Goal: Transaction & Acquisition: Obtain resource

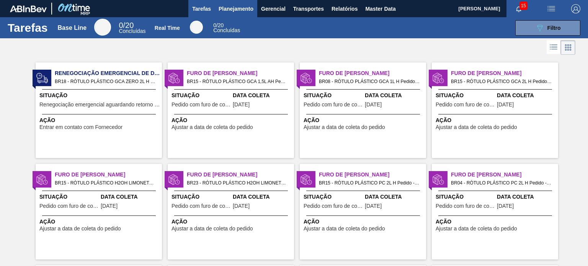
click at [247, 8] on span "Planejamento" at bounding box center [235, 8] width 35 height 9
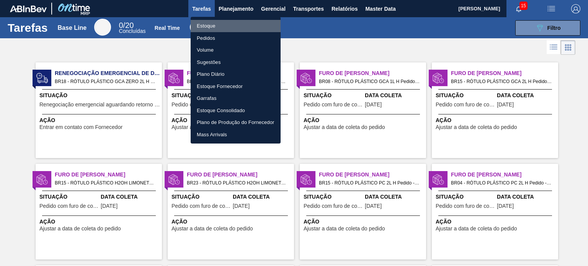
click at [242, 24] on li "Estoque" at bounding box center [235, 26] width 90 height 12
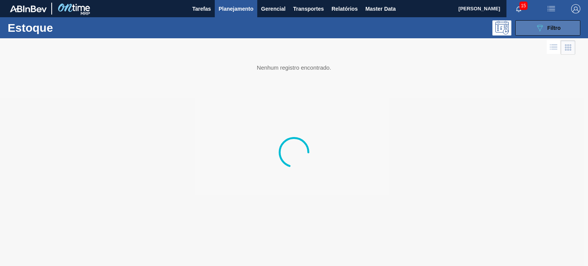
click at [545, 28] on div "089F7B8B-B2A5-4AFE-B5C0-19BA573D28AC Filtro" at bounding box center [548, 27] width 26 height 9
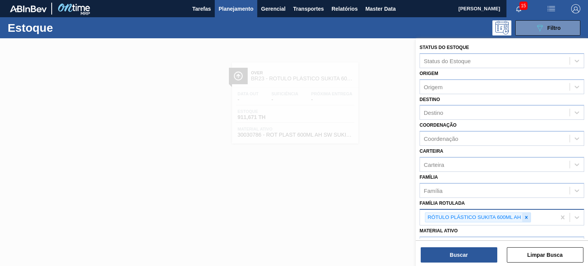
click at [526, 215] on icon at bounding box center [525, 217] width 5 height 5
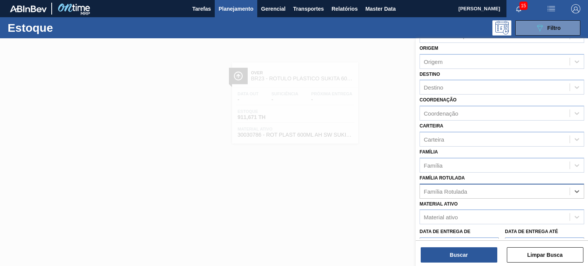
scroll to position [77, 0]
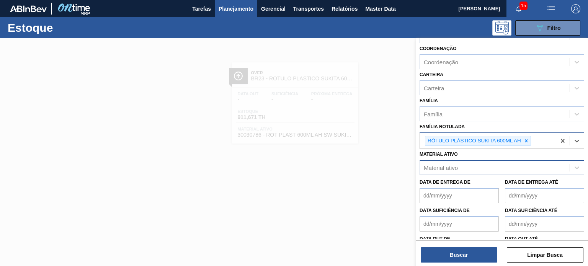
click at [487, 166] on div "Material ativo" at bounding box center [495, 167] width 150 height 11
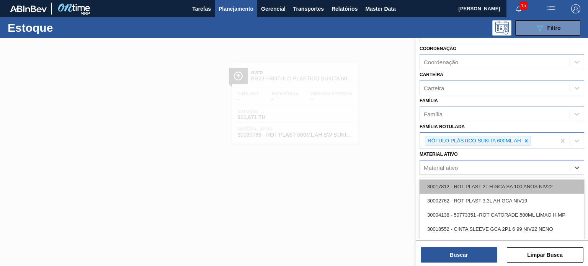
paste ativo "30034308"
type ativo "30034308"
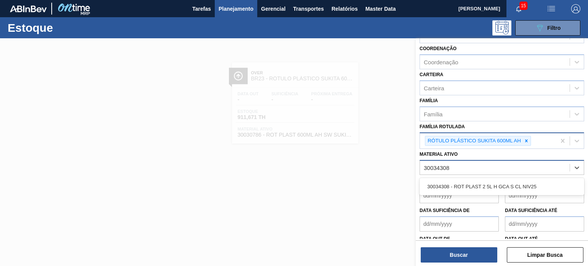
drag, startPoint x: 482, startPoint y: 182, endPoint x: 489, endPoint y: 174, distance: 10.8
click at [482, 183] on div "30034308 - ROT PLAST 2 5L H GCA S CL NIV25" at bounding box center [501, 186] width 164 height 14
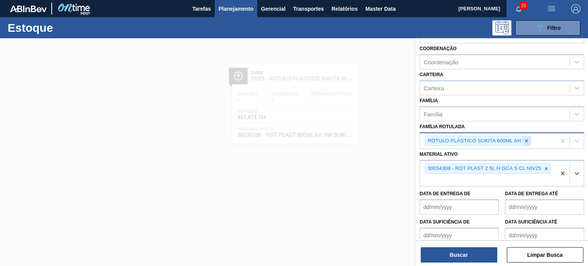
click at [526, 140] on icon at bounding box center [525, 140] width 5 height 5
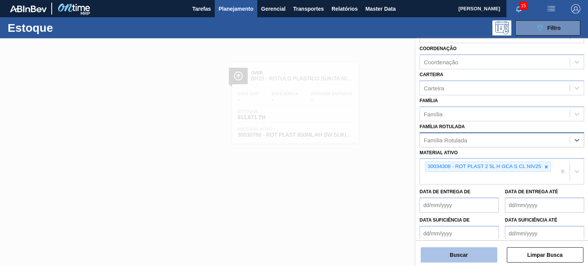
click at [466, 247] on button "Buscar" at bounding box center [458, 254] width 77 height 15
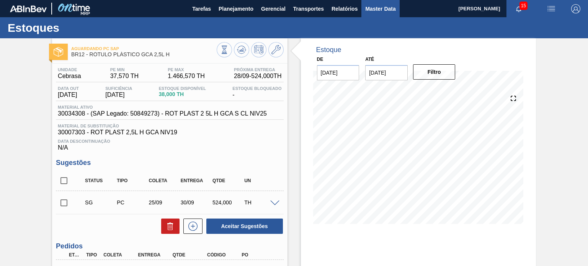
click at [383, 7] on span "Master Data" at bounding box center [380, 8] width 30 height 9
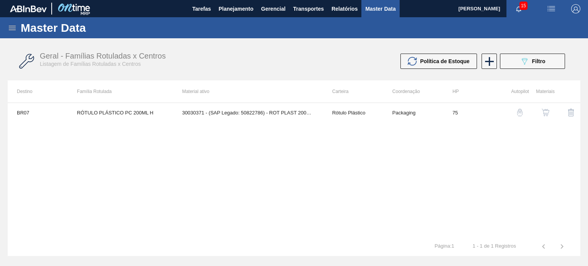
click at [373, 9] on span "Master Data" at bounding box center [380, 8] width 30 height 9
click at [8, 31] on icon at bounding box center [12, 27] width 9 height 9
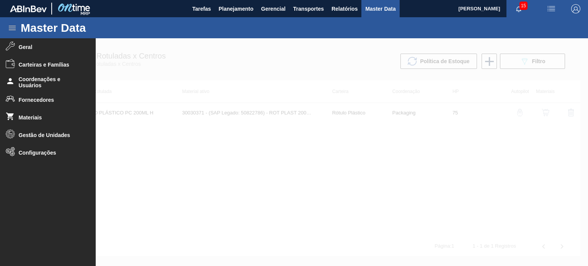
click at [161, 55] on div at bounding box center [294, 152] width 588 height 228
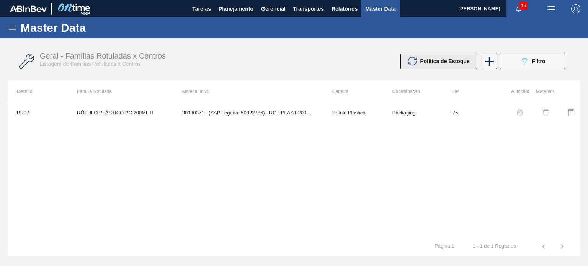
click at [438, 62] on span "Política de Estoque" at bounding box center [444, 61] width 49 height 6
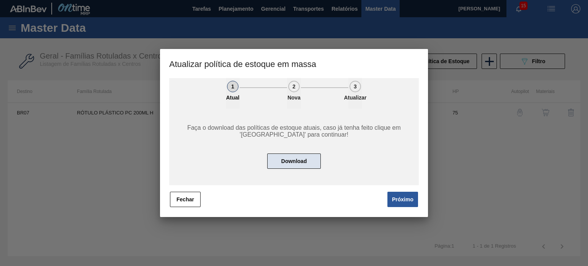
click at [292, 164] on button "Download" at bounding box center [294, 160] width 54 height 15
drag, startPoint x: 184, startPoint y: 197, endPoint x: 179, endPoint y: 191, distance: 8.7
click at [184, 197] on button "Fechar" at bounding box center [185, 199] width 31 height 15
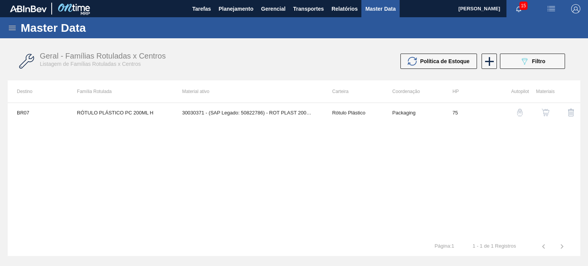
click at [11, 31] on icon at bounding box center [12, 27] width 9 height 9
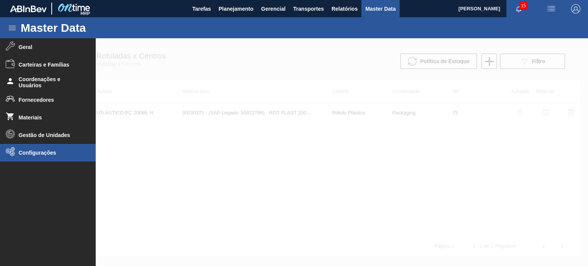
click at [54, 147] on li "Configurações" at bounding box center [48, 153] width 96 height 18
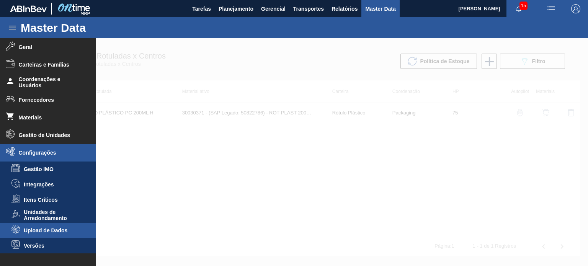
click at [58, 231] on span "Upload de Dados" at bounding box center [53, 230] width 59 height 6
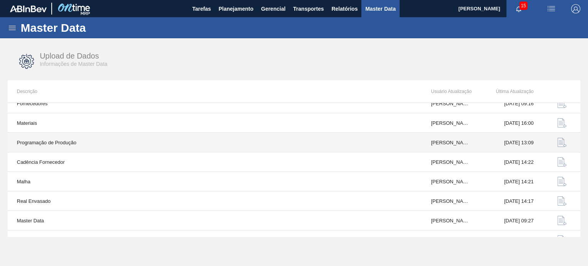
scroll to position [80, 0]
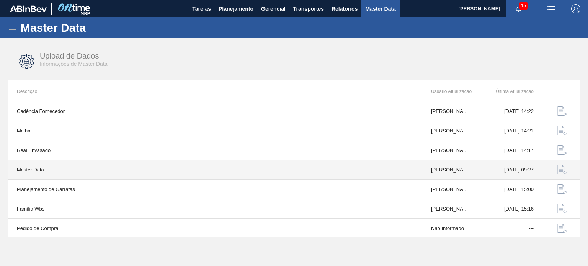
click at [558, 167] on img "button" at bounding box center [561, 169] width 9 height 9
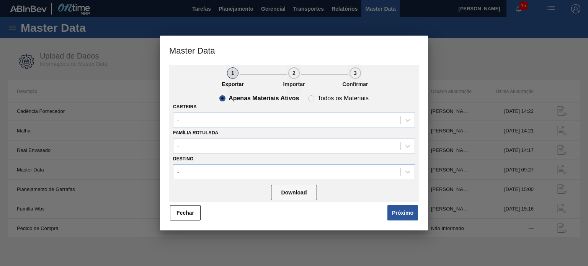
click at [173, 221] on div "Fechar Próximo" at bounding box center [293, 212] width 249 height 17
click at [182, 213] on button "Fechar" at bounding box center [185, 212] width 31 height 15
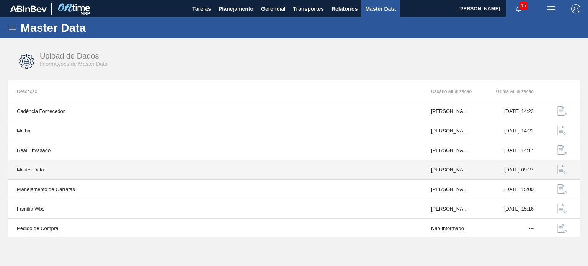
click at [560, 169] on img "button" at bounding box center [561, 169] width 9 height 9
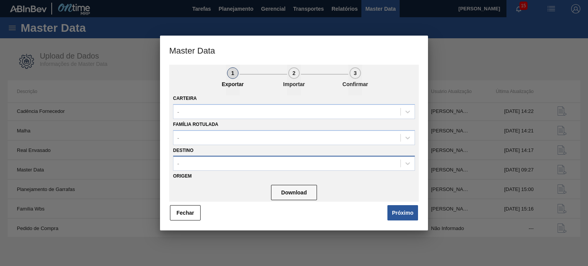
scroll to position [0, 0]
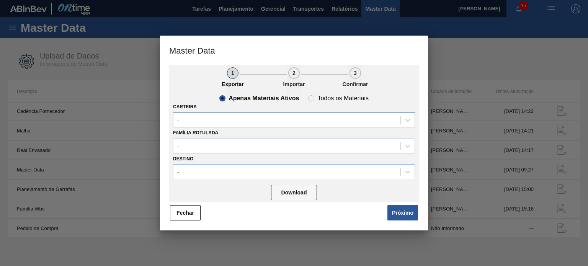
click at [317, 124] on div "-" at bounding box center [286, 119] width 227 height 11
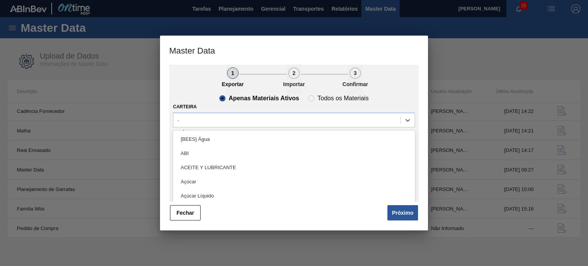
click at [322, 112] on div "Carteira option [BEES] Água focused, 1 of 101. 101 results available. Use Up an…" at bounding box center [294, 114] width 242 height 26
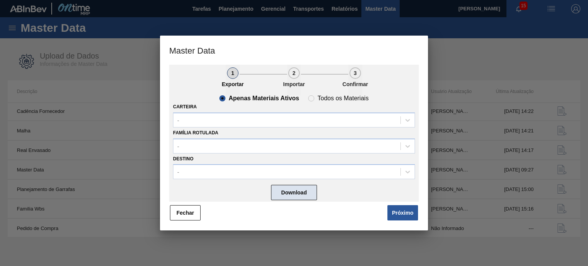
click at [299, 196] on button "Download" at bounding box center [294, 192] width 46 height 15
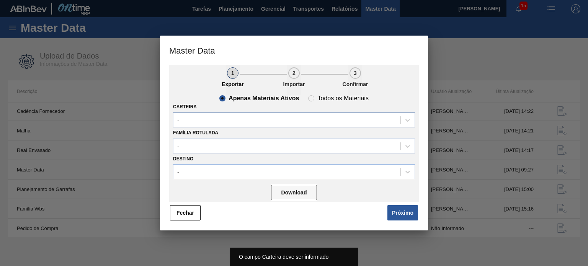
click at [321, 122] on div "-" at bounding box center [286, 119] width 227 height 11
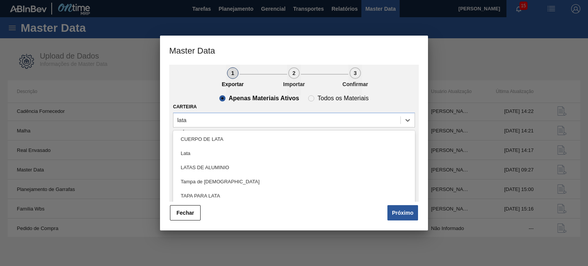
type input "lata"
drag, startPoint x: 343, startPoint y: 64, endPoint x: 288, endPoint y: 93, distance: 62.3
click at [332, 63] on div "Master Data 1 Exportar 2 Importar 3 Confirmar Apenas Materiais Ativos Todos os …" at bounding box center [294, 133] width 268 height 195
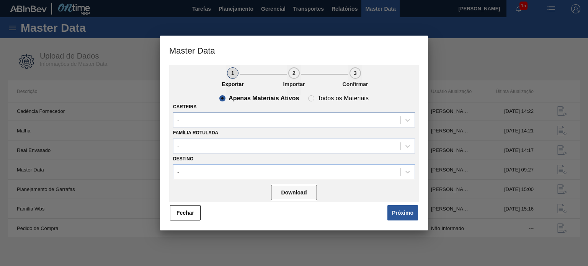
click at [261, 119] on div "-" at bounding box center [286, 119] width 227 height 11
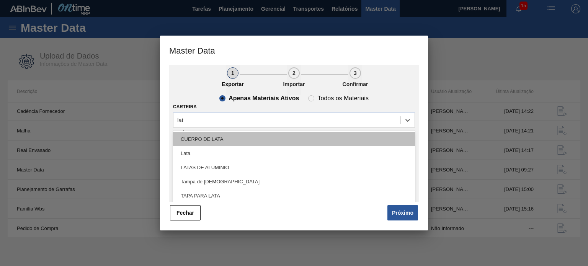
type input "lata"
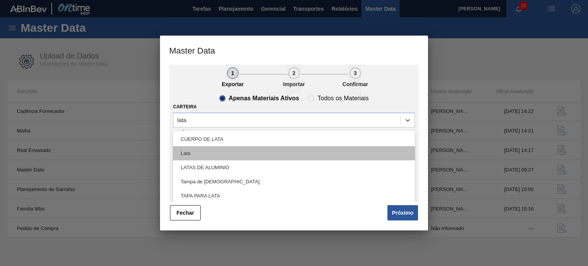
click at [240, 150] on div "Lata" at bounding box center [294, 153] width 242 height 14
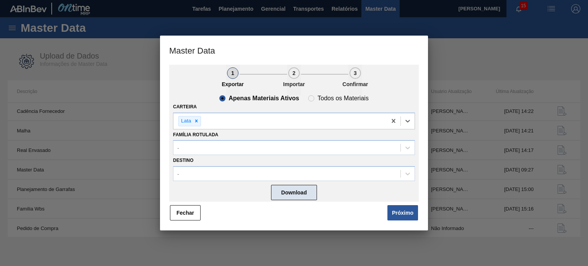
click at [303, 195] on button "Download" at bounding box center [294, 192] width 46 height 15
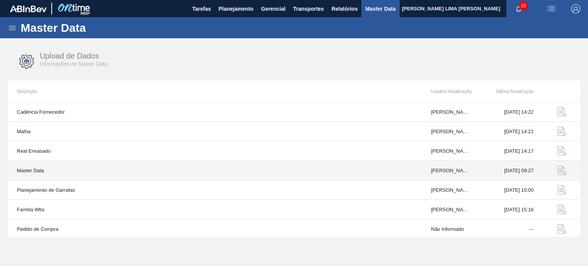
scroll to position [80, 0]
click at [560, 169] on img "button" at bounding box center [561, 169] width 9 height 9
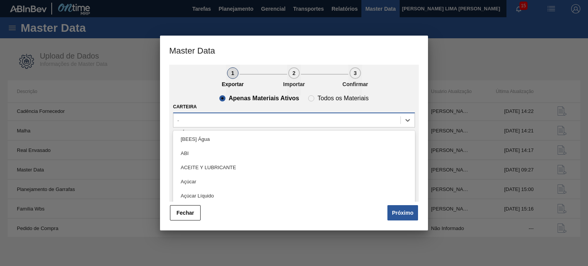
click at [334, 122] on div "-" at bounding box center [286, 119] width 227 height 11
type input "lata"
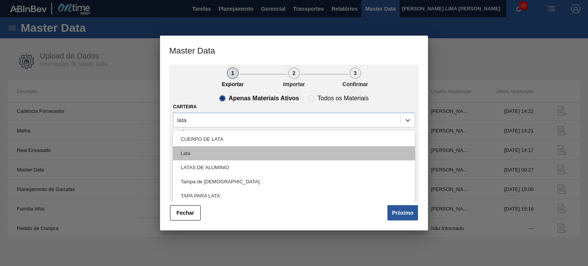
click at [324, 156] on div "Lata" at bounding box center [294, 153] width 242 height 14
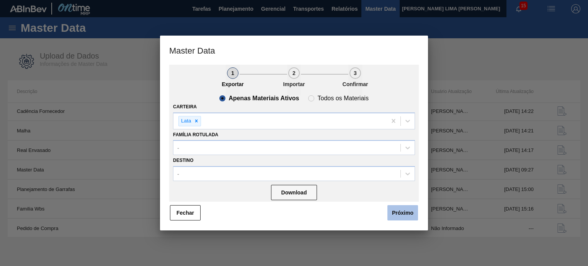
click at [401, 206] on button "Próximo" at bounding box center [402, 212] width 31 height 15
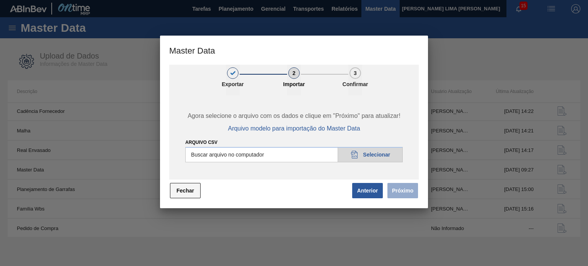
click at [185, 192] on button "Fechar" at bounding box center [185, 190] width 31 height 15
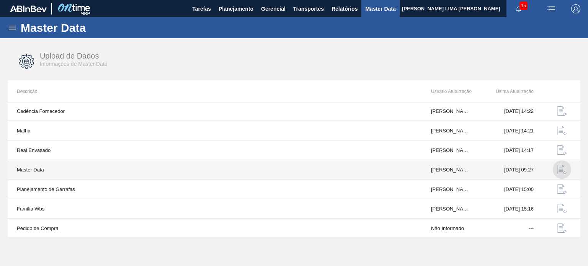
click at [560, 168] on img "button" at bounding box center [561, 169] width 9 height 9
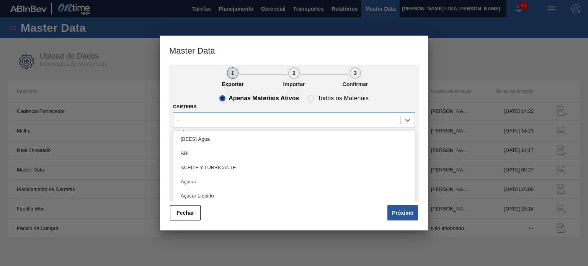
click at [231, 115] on div "-" at bounding box center [286, 119] width 227 height 11
type input "lata"
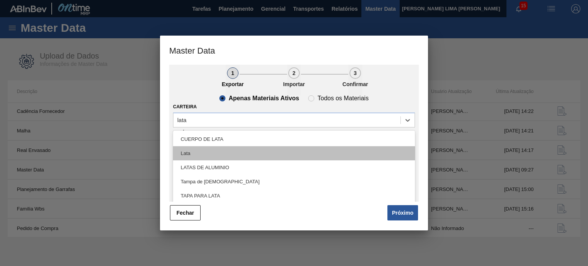
click at [230, 148] on div "Lata" at bounding box center [294, 153] width 242 height 14
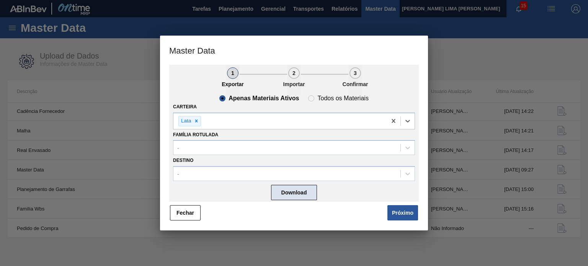
click at [291, 194] on button "Download" at bounding box center [294, 192] width 46 height 15
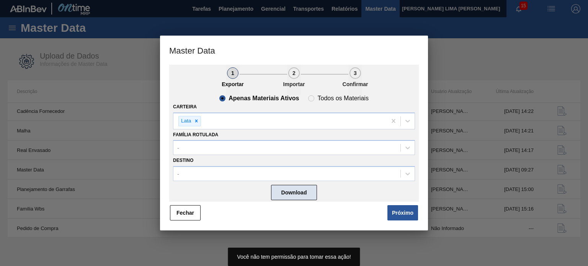
click at [291, 191] on button "Download" at bounding box center [294, 192] width 46 height 15
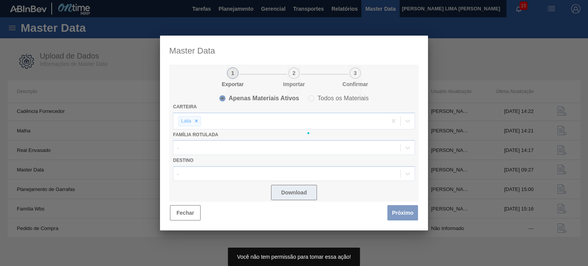
click at [291, 191] on button "Download" at bounding box center [294, 192] width 46 height 15
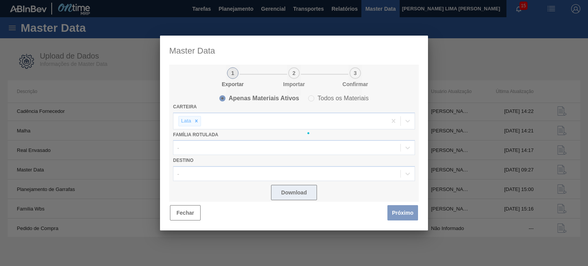
click at [291, 191] on button "Download" at bounding box center [294, 192] width 46 height 15
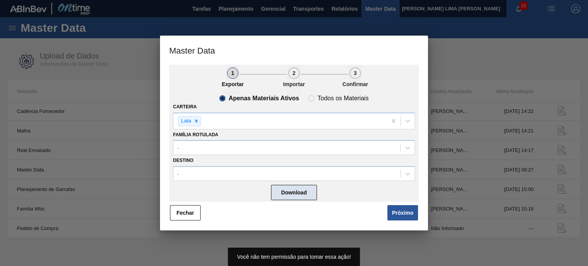
click at [291, 191] on button "Download" at bounding box center [294, 192] width 46 height 15
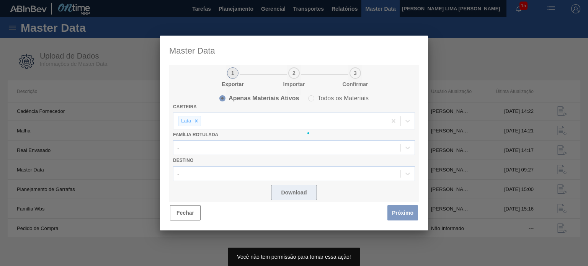
click at [291, 191] on button "Download" at bounding box center [294, 192] width 46 height 15
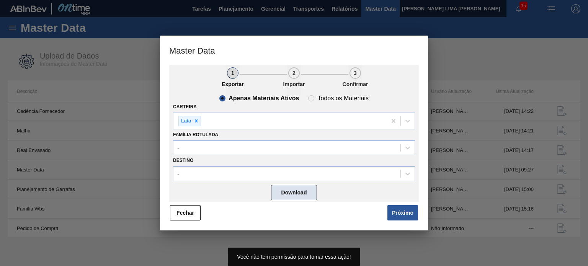
click at [291, 191] on button "Download" at bounding box center [294, 192] width 46 height 15
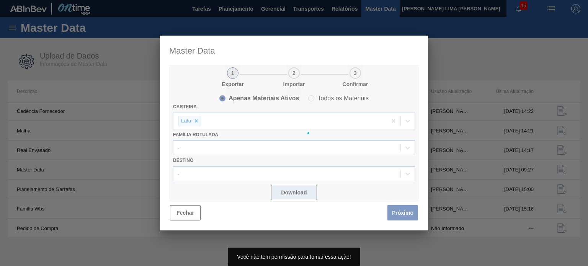
click at [291, 191] on button "Download" at bounding box center [294, 192] width 46 height 15
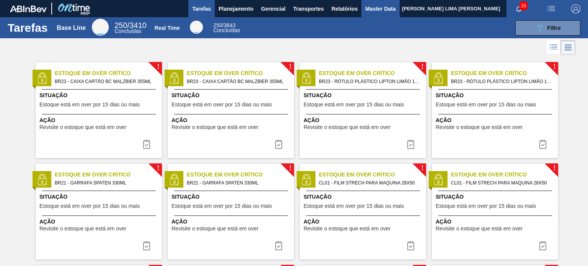
click at [385, 9] on span "Master Data" at bounding box center [380, 8] width 30 height 9
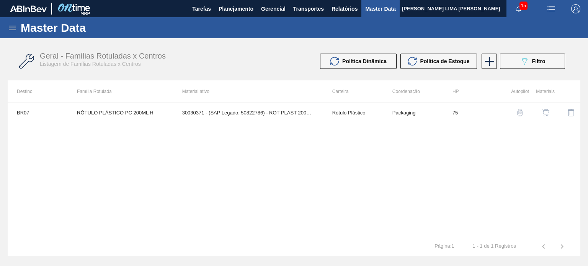
click at [14, 23] on icon at bounding box center [12, 27] width 9 height 9
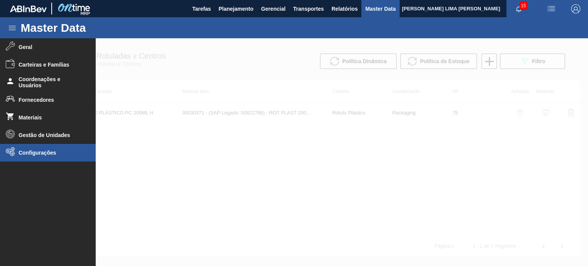
click at [51, 145] on li "Configurações" at bounding box center [48, 153] width 96 height 18
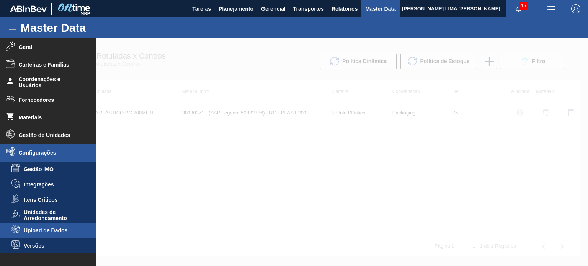
click at [63, 236] on li "Upload de Dados" at bounding box center [48, 230] width 96 height 15
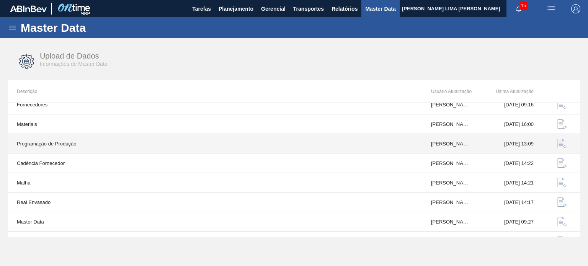
scroll to position [80, 0]
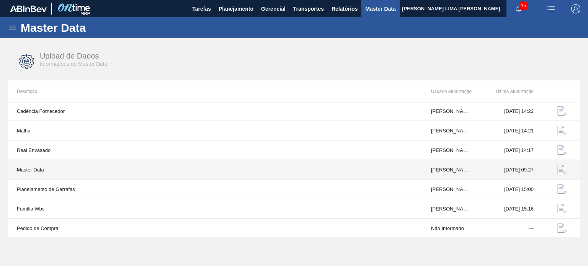
click at [561, 167] on img "button" at bounding box center [561, 169] width 9 height 9
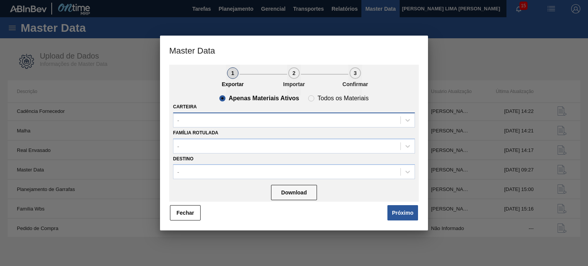
click at [266, 122] on div "-" at bounding box center [286, 119] width 227 height 11
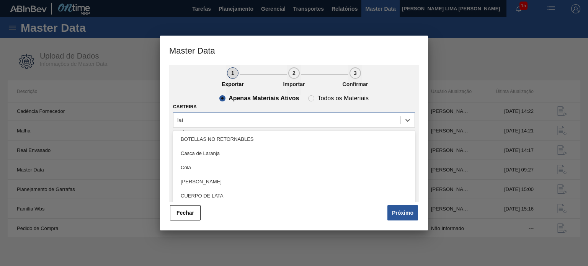
type input "lata"
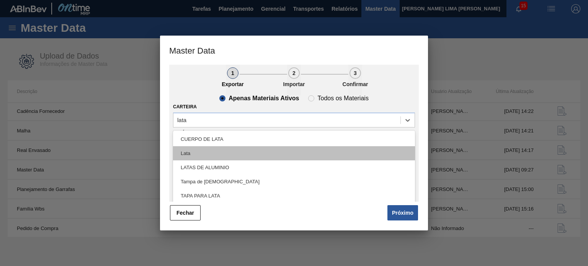
click at [276, 151] on div "Lata" at bounding box center [294, 153] width 242 height 14
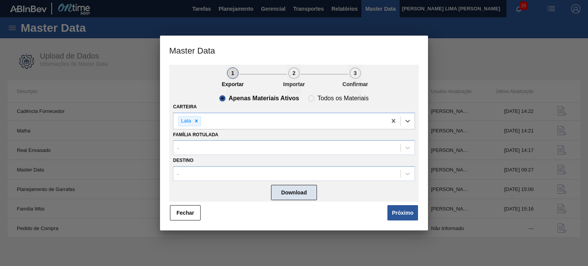
click at [301, 192] on button "Download" at bounding box center [294, 192] width 46 height 15
drag, startPoint x: 587, startPoint y: 177, endPoint x: 587, endPoint y: 224, distance: 47.0
